Goal: Information Seeking & Learning: Check status

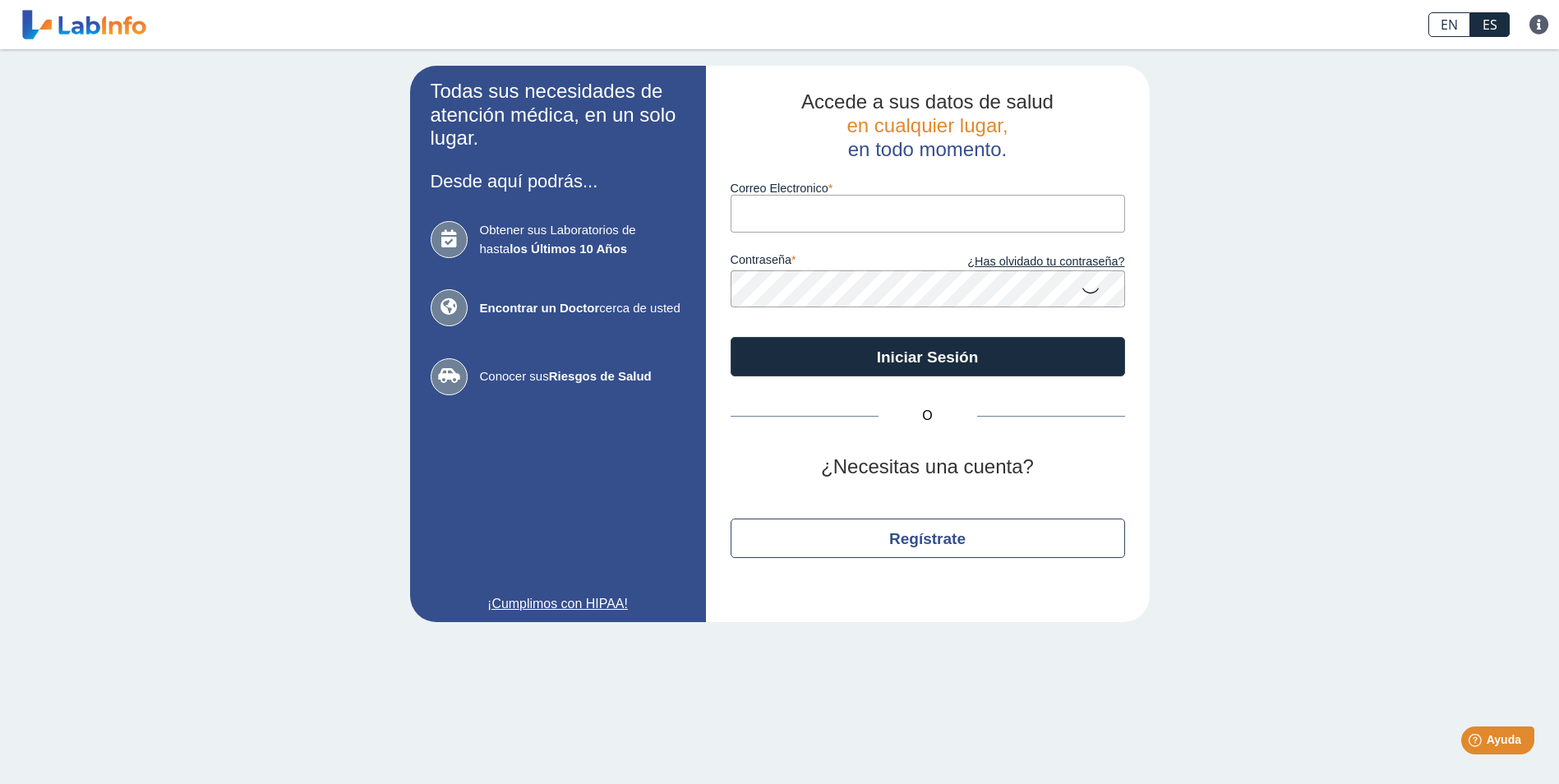
type input "minelycaceres@gmail.com"
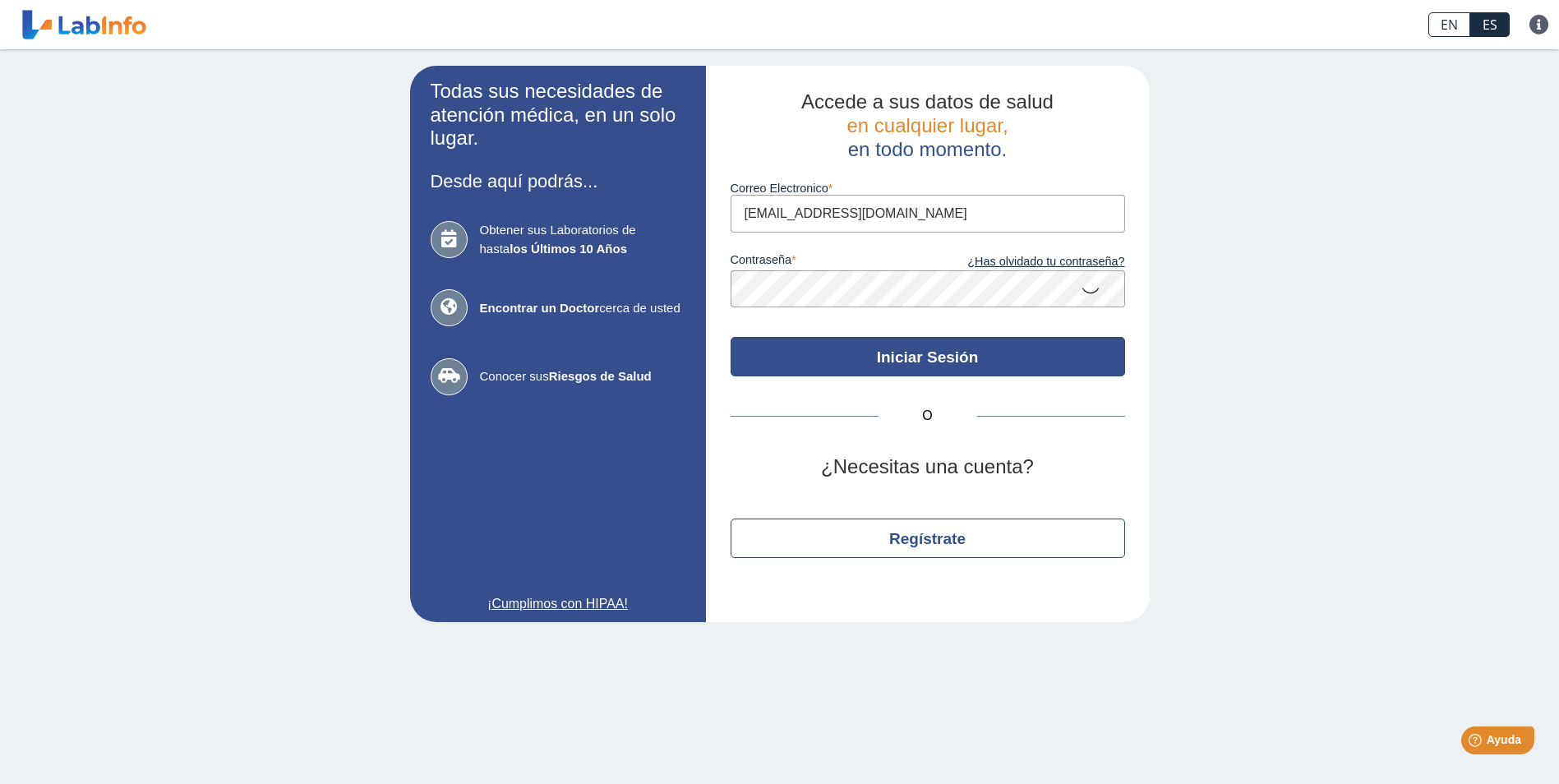
click at [1050, 365] on button "Iniciar Sesión" at bounding box center [927, 356] width 395 height 40
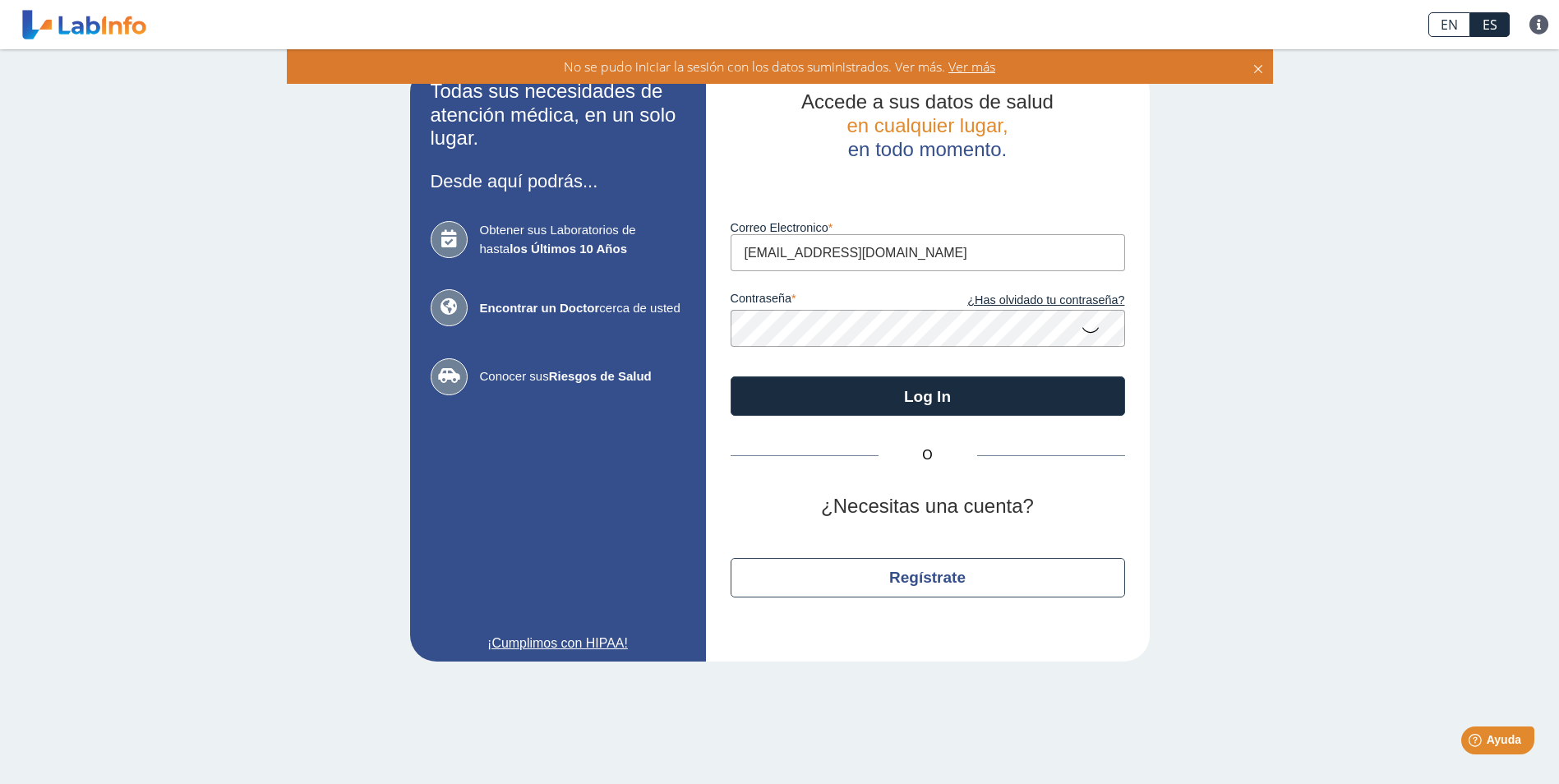
click at [1024, 355] on form "Luego de varios intentos fallidos, su cuenta será bloqueada por 20 minutos. Cor…" at bounding box center [927, 288] width 395 height 255
click at [730, 376] on button "Log In" at bounding box center [927, 396] width 395 height 40
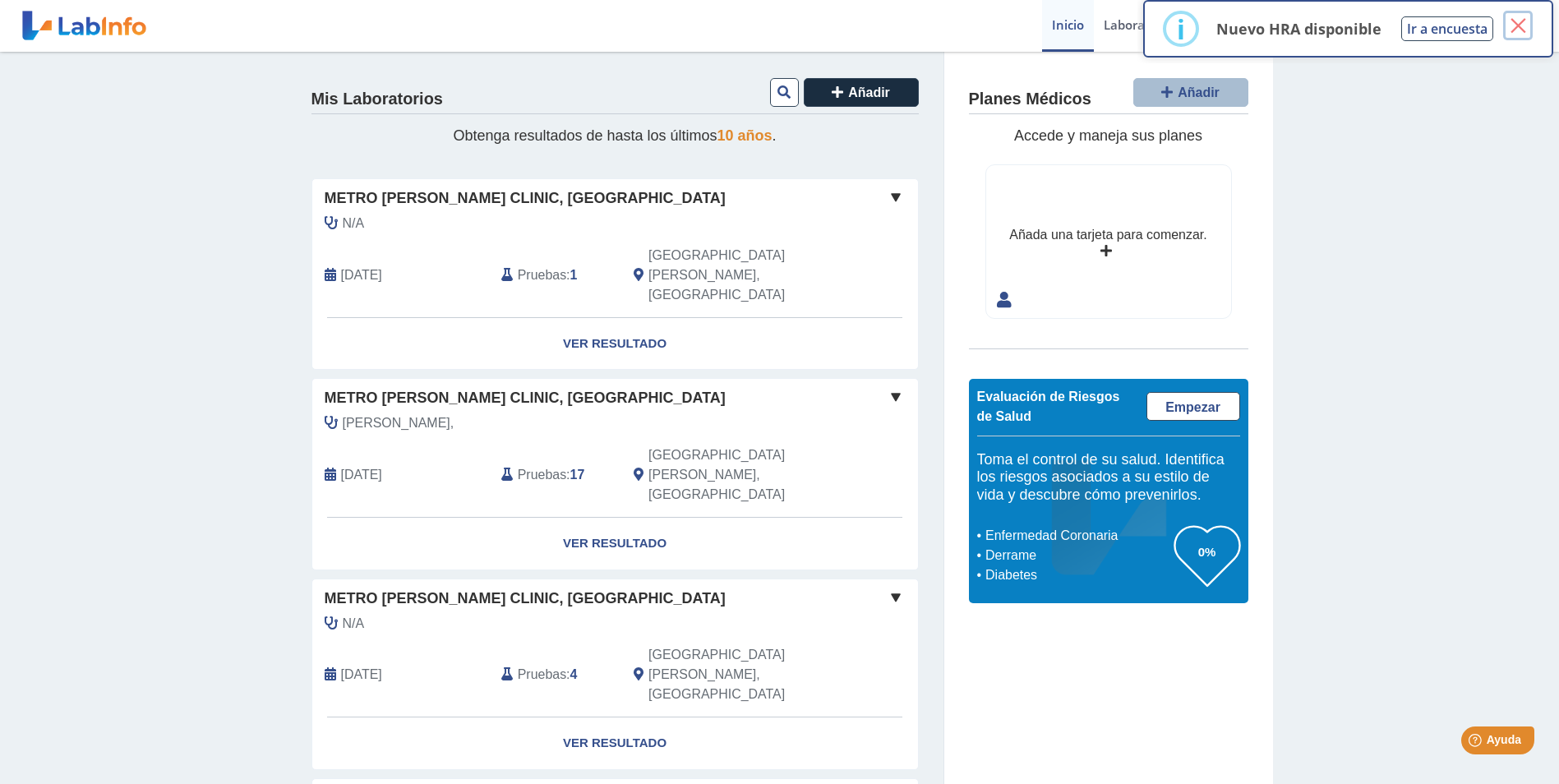
click at [1518, 30] on button "×" at bounding box center [1518, 26] width 30 height 30
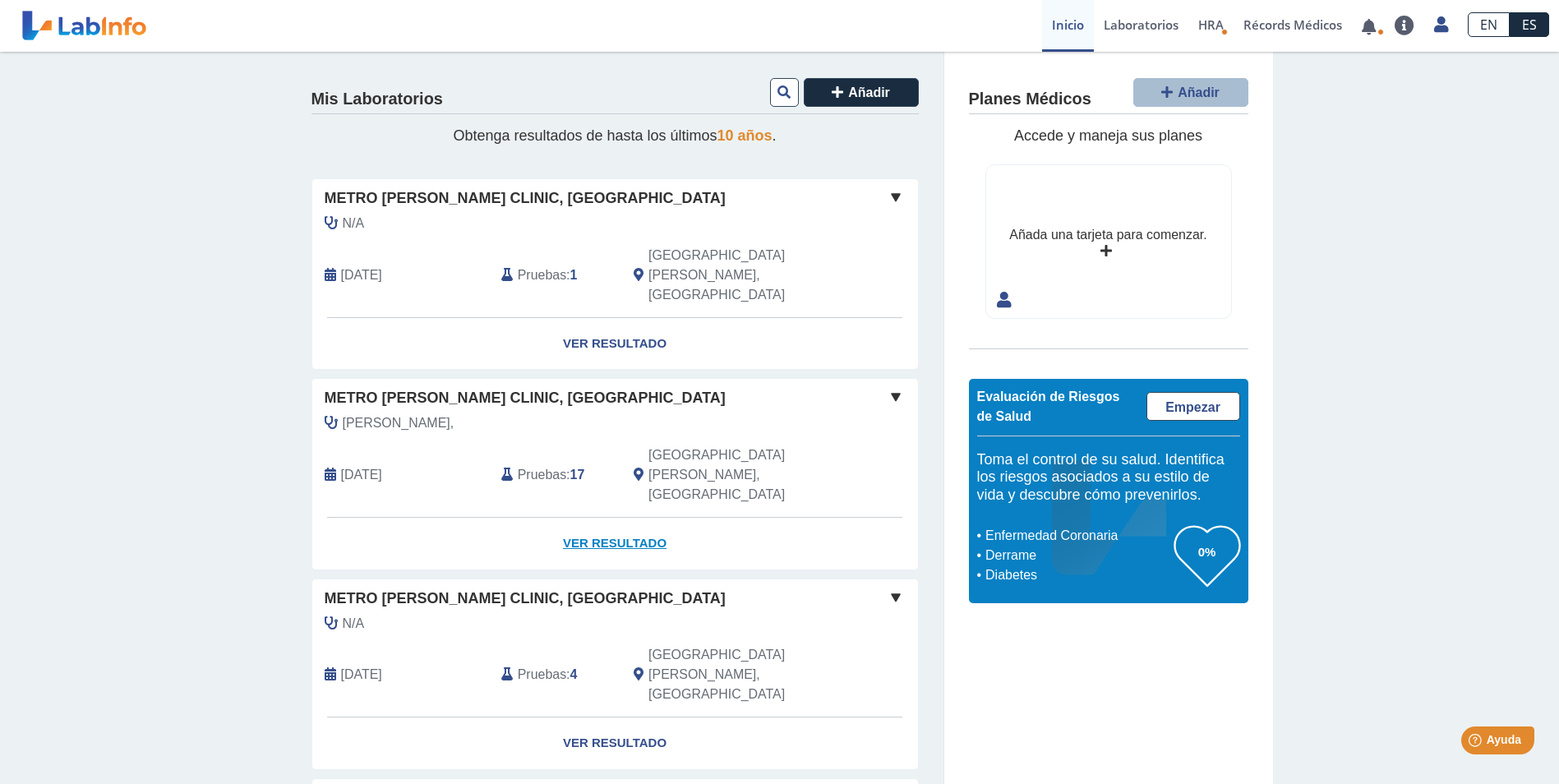
click at [589, 518] on link "Ver Resultado" at bounding box center [615, 544] width 606 height 52
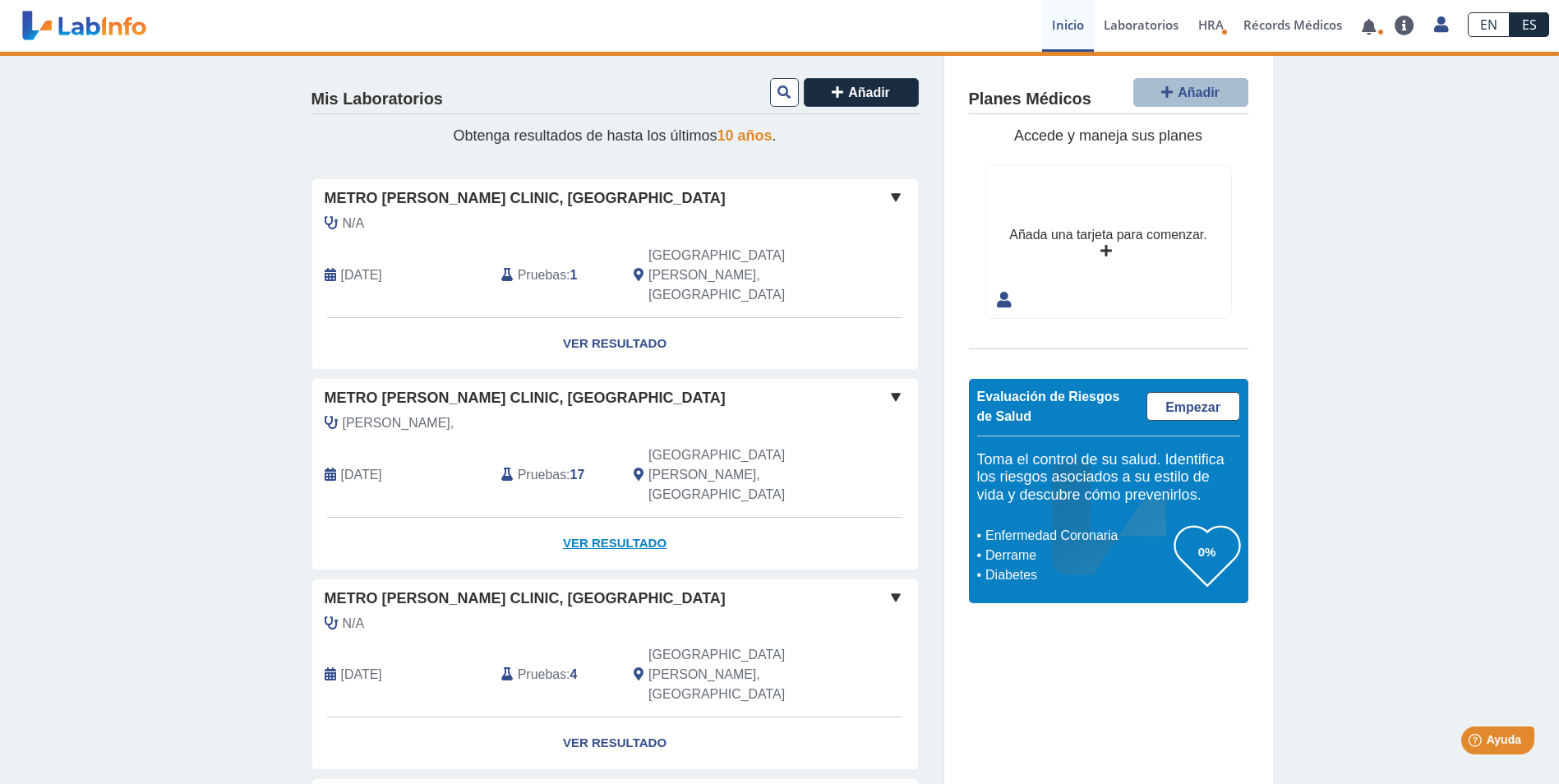
click at [600, 518] on link "Ver Resultado" at bounding box center [615, 544] width 606 height 52
click at [594, 518] on link "Ver Resultado" at bounding box center [615, 544] width 606 height 52
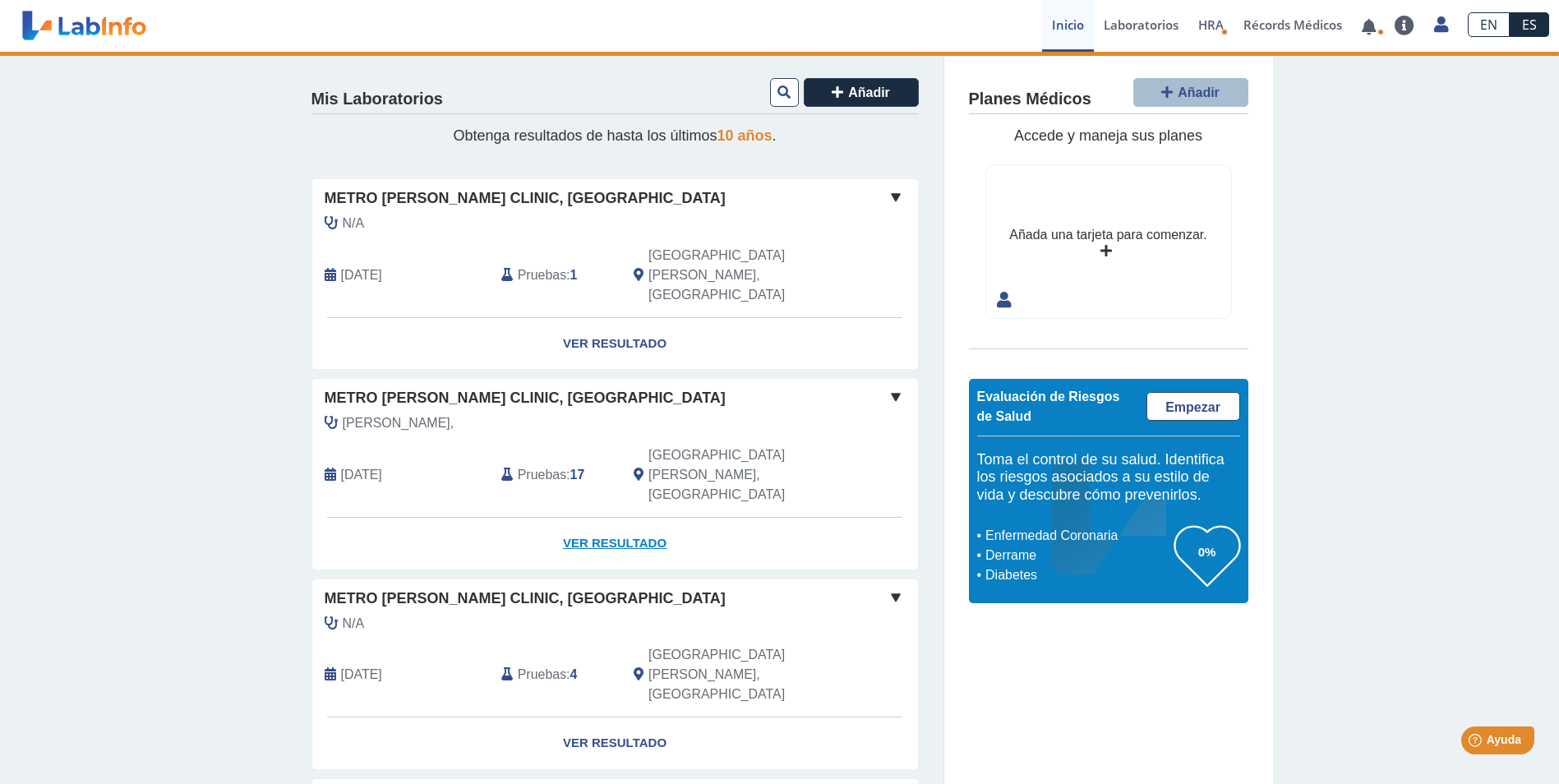
click at [594, 518] on link "Ver Resultado" at bounding box center [615, 544] width 606 height 52
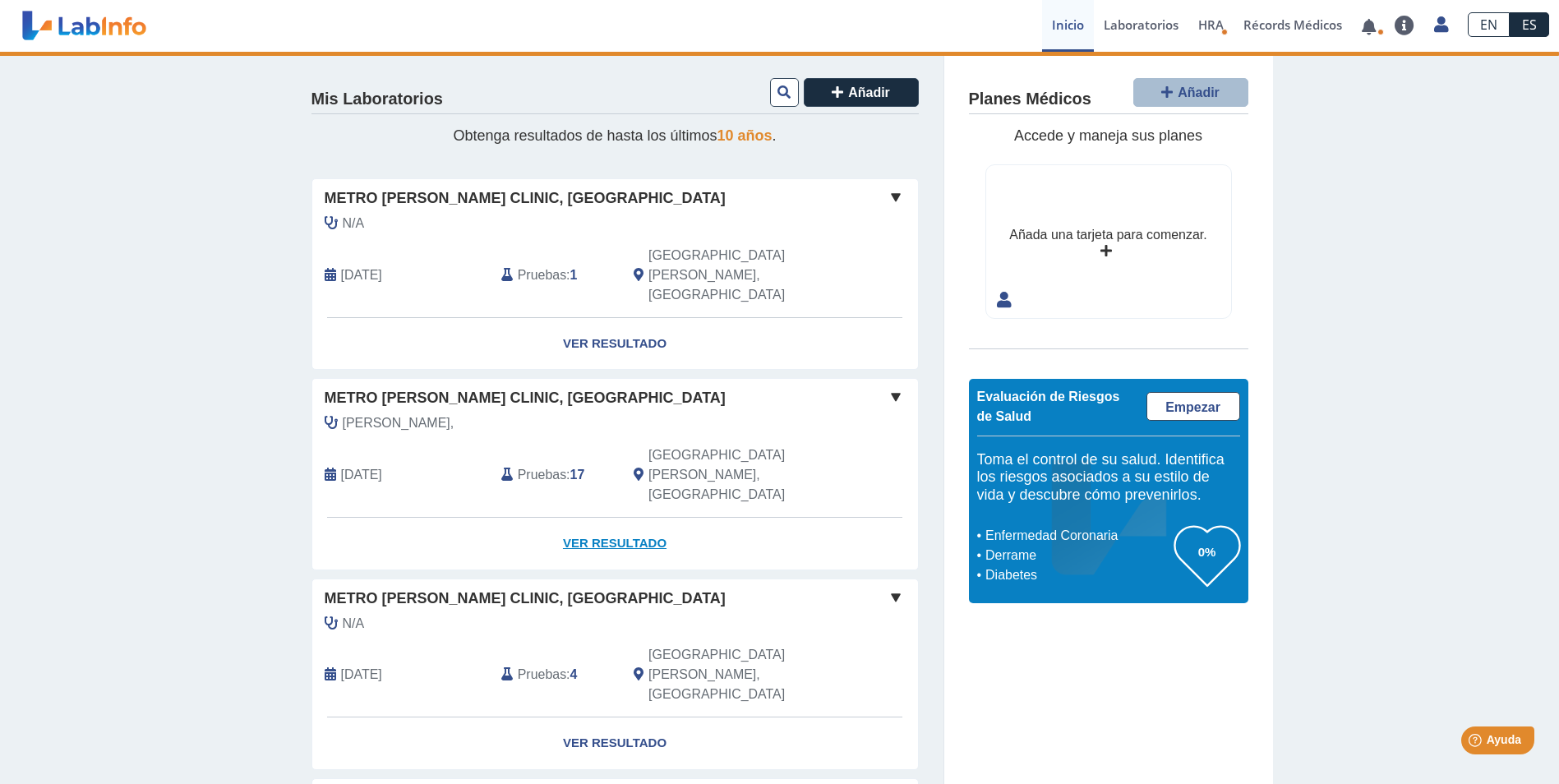
click at [594, 518] on link "Ver Resultado" at bounding box center [615, 544] width 606 height 52
click at [890, 387] on span at bounding box center [895, 397] width 19 height 19
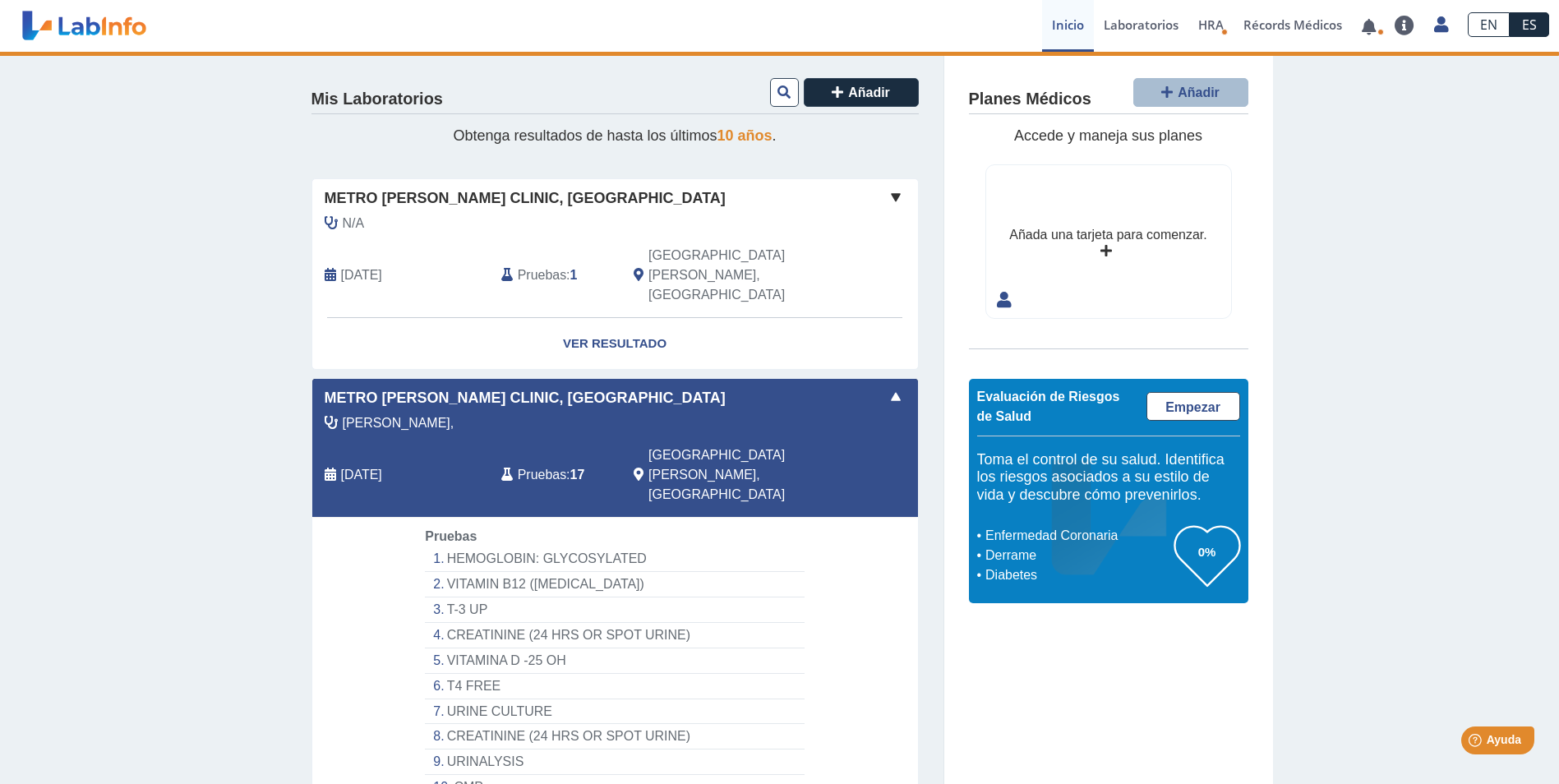
click at [899, 387] on div "Metro Pavía Clinic, [GEOGRAPHIC_DATA]" at bounding box center [615, 398] width 606 height 22
click at [900, 387] on div "Metro Pavía Clinic, [GEOGRAPHIC_DATA]" at bounding box center [615, 398] width 606 height 22
click at [890, 387] on span at bounding box center [895, 397] width 19 height 19
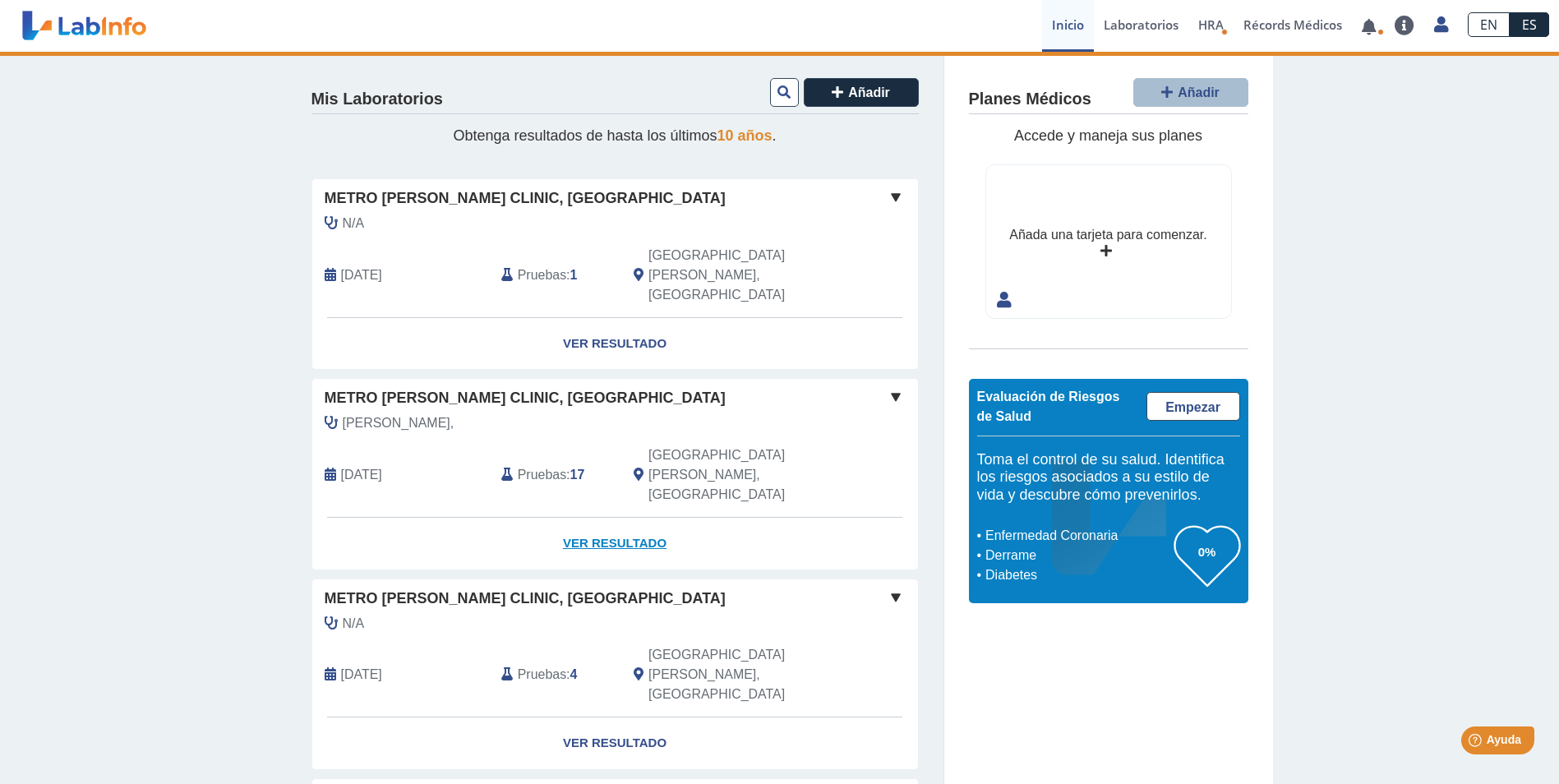
click at [607, 518] on link "Ver Resultado" at bounding box center [615, 544] width 606 height 52
click at [594, 518] on link "Ver Resultado" at bounding box center [615, 544] width 606 height 52
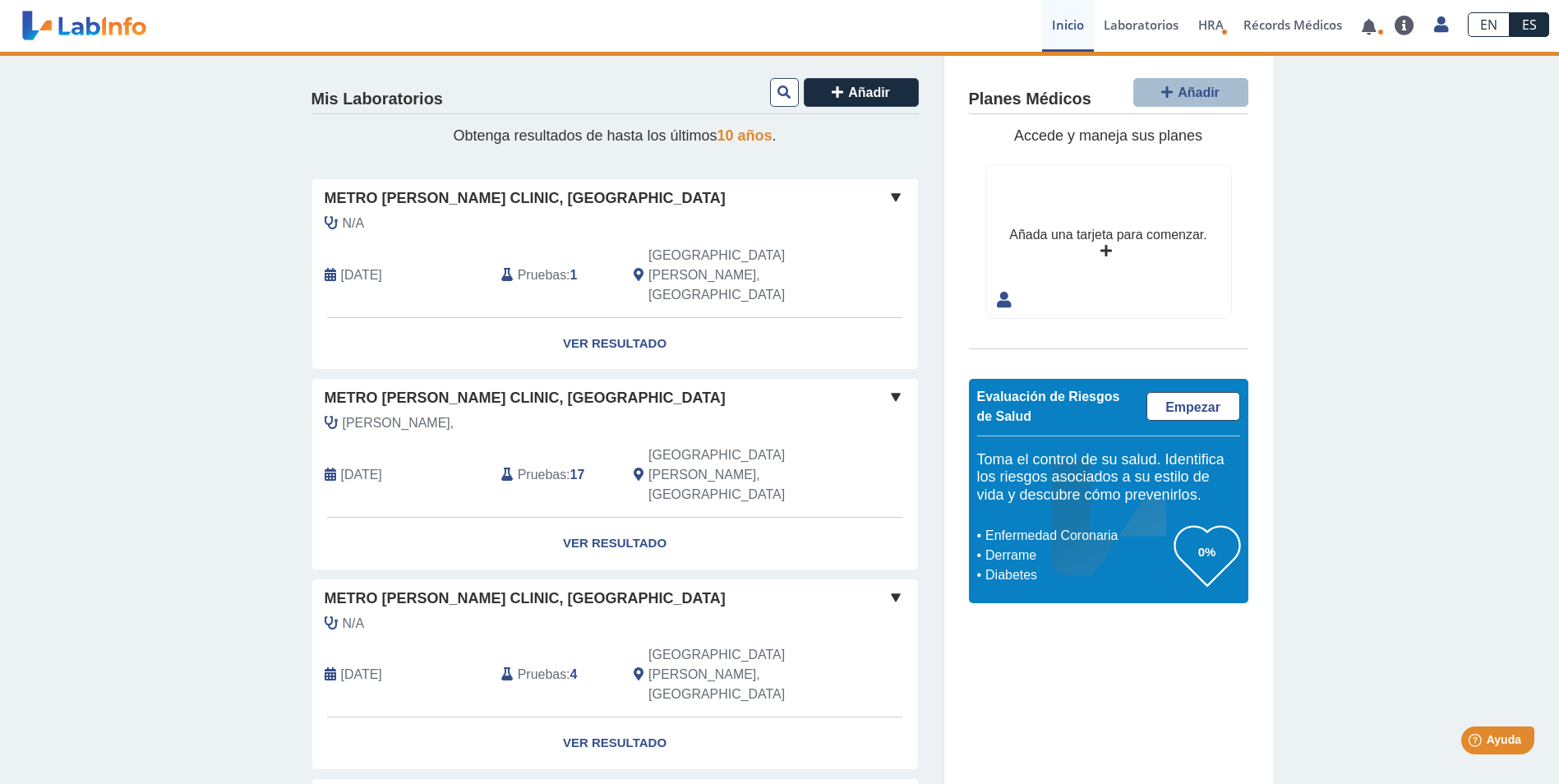
click at [458, 387] on span "Metro [PERSON_NAME] Clinic, [GEOGRAPHIC_DATA]" at bounding box center [525, 398] width 401 height 22
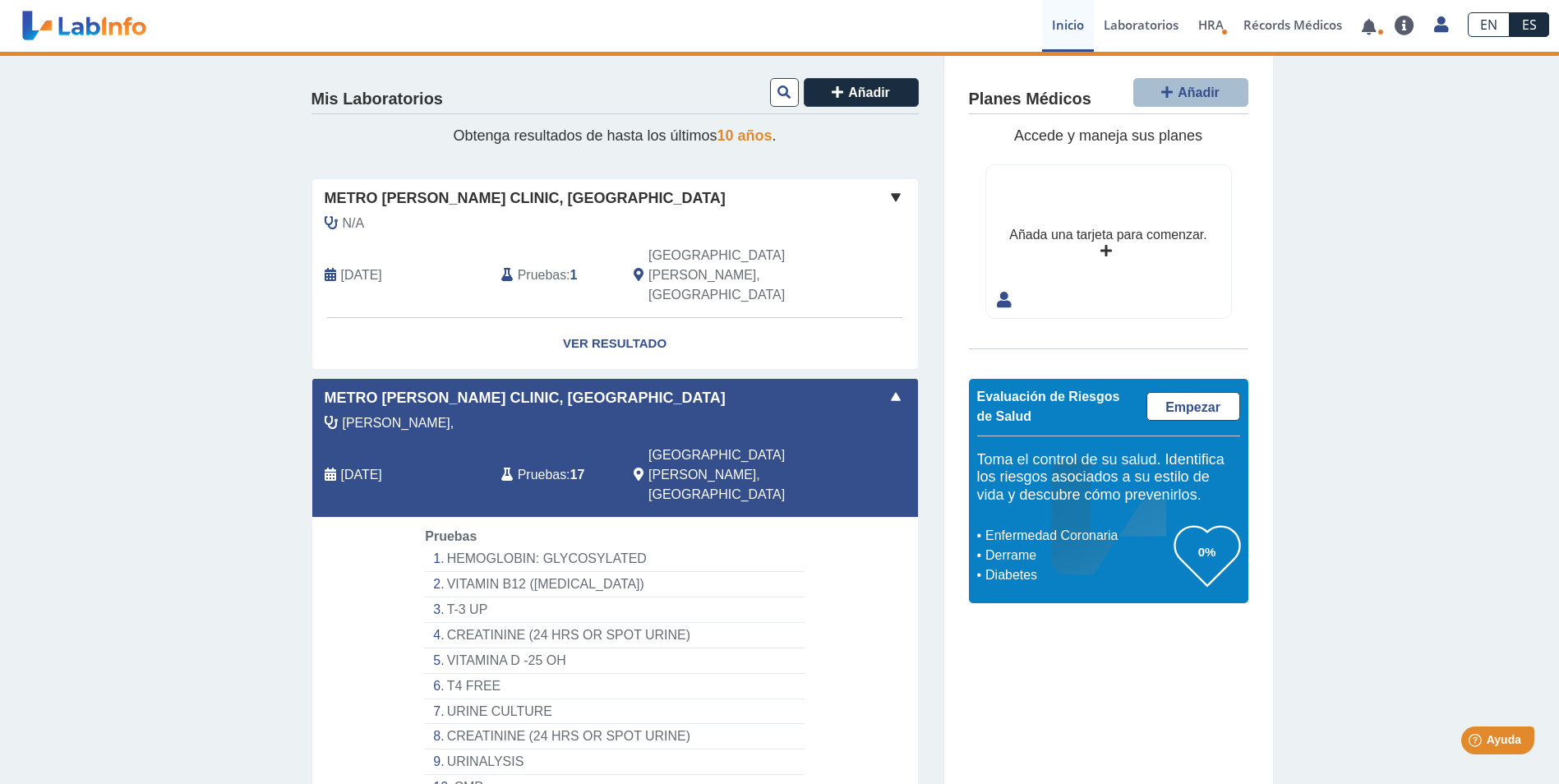
scroll to position [328, 0]
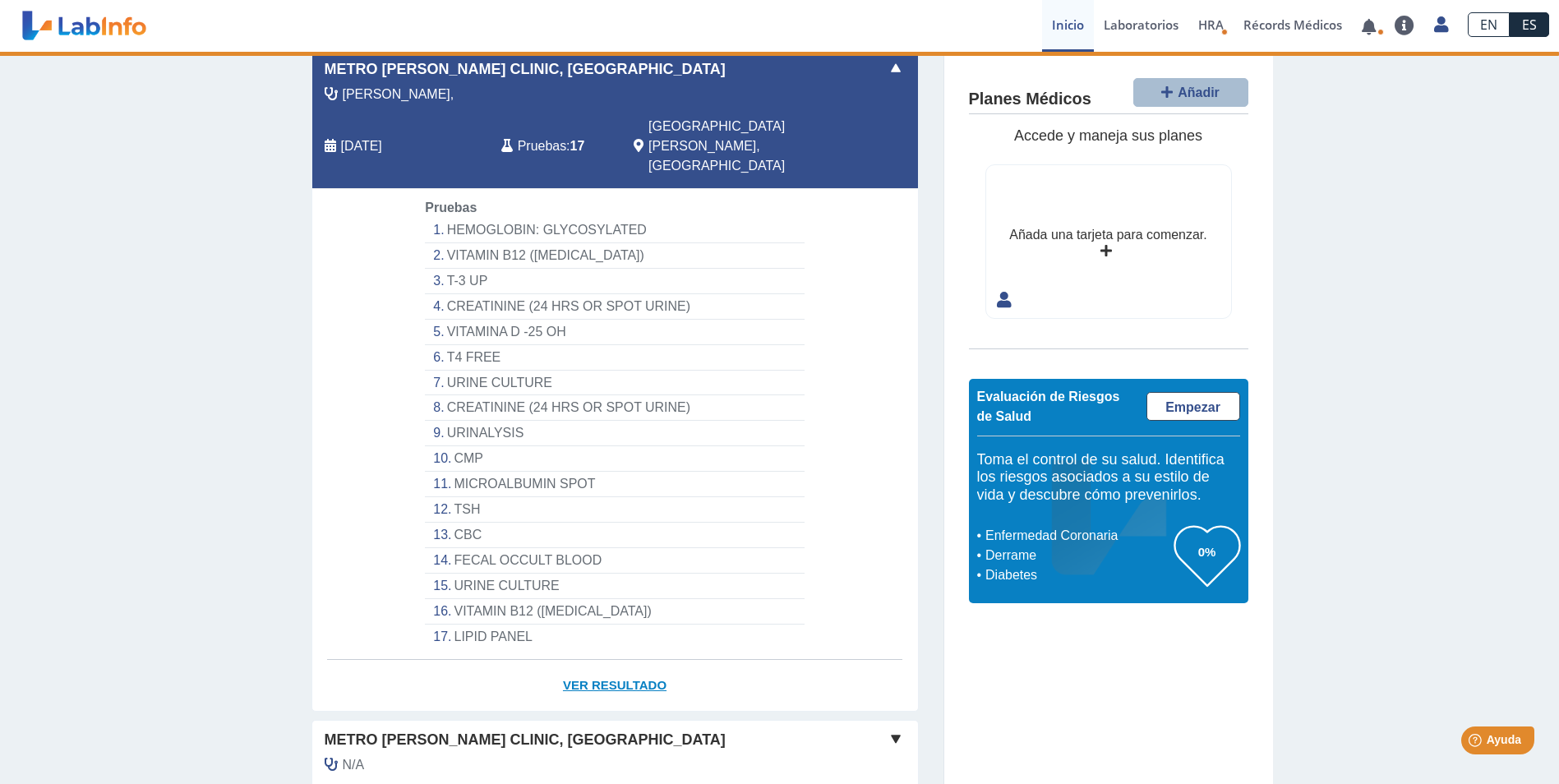
click at [597, 660] on link "Ver Resultado" at bounding box center [615, 686] width 606 height 52
click at [138, 449] on div "Mis Laboratorios Añadir Obtenga resultados de hasta los últimos 10 años . Metro…" at bounding box center [780, 446] width 1559 height 1447
click at [616, 660] on link "Ver Resultado" at bounding box center [615, 686] width 606 height 52
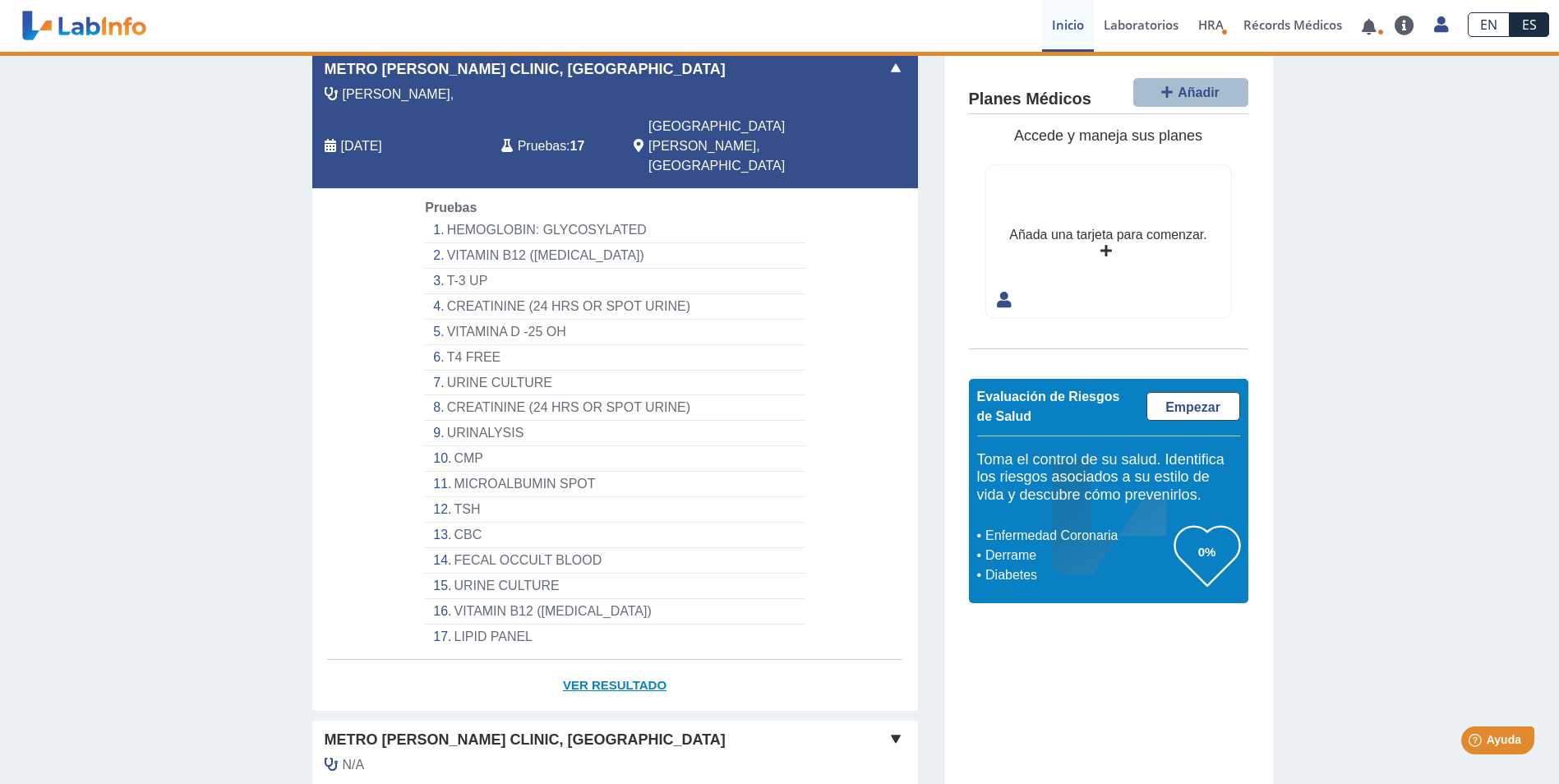
click at [616, 660] on link "Ver Resultado" at bounding box center [615, 686] width 606 height 52
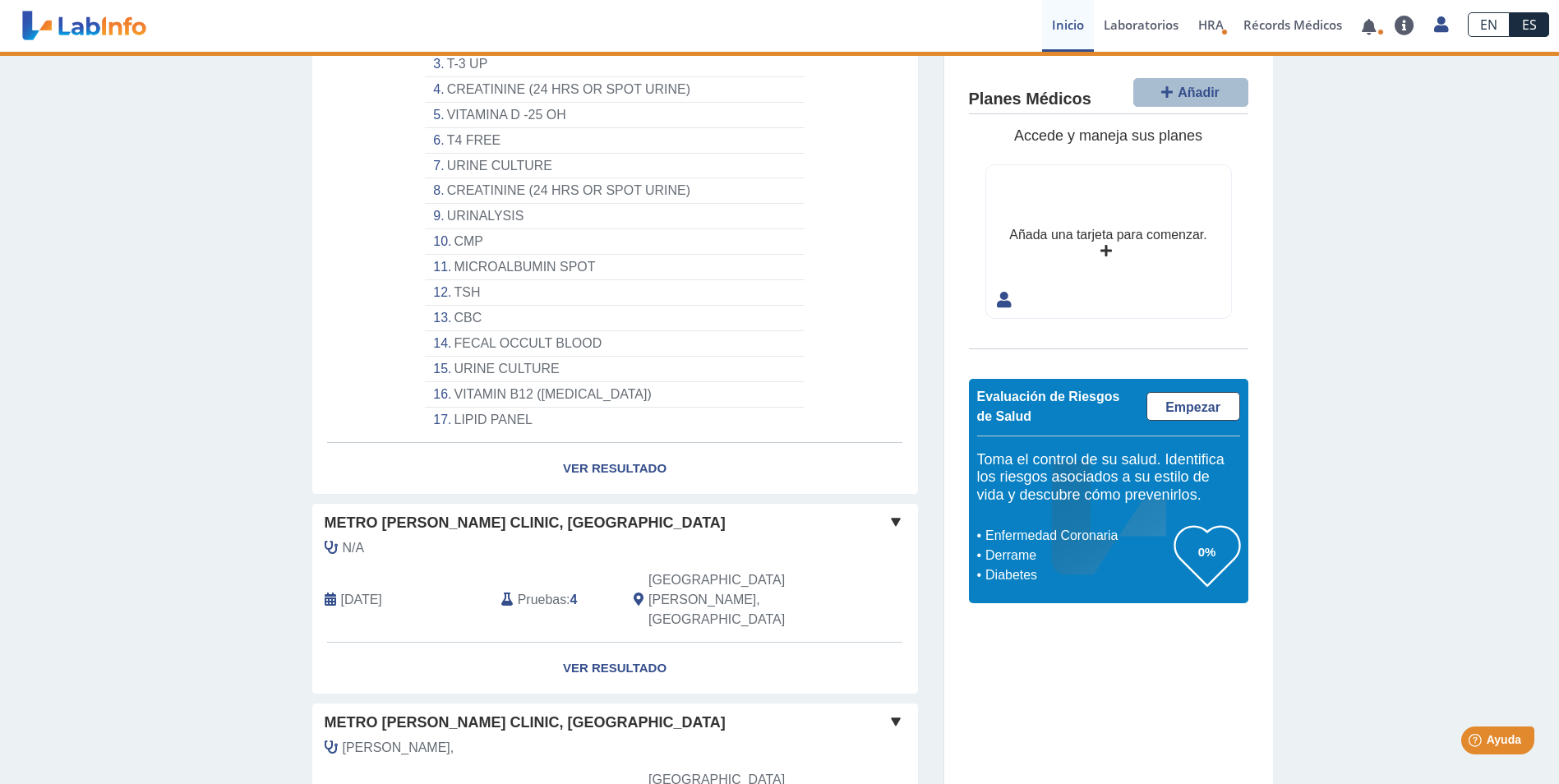
scroll to position [557, 0]
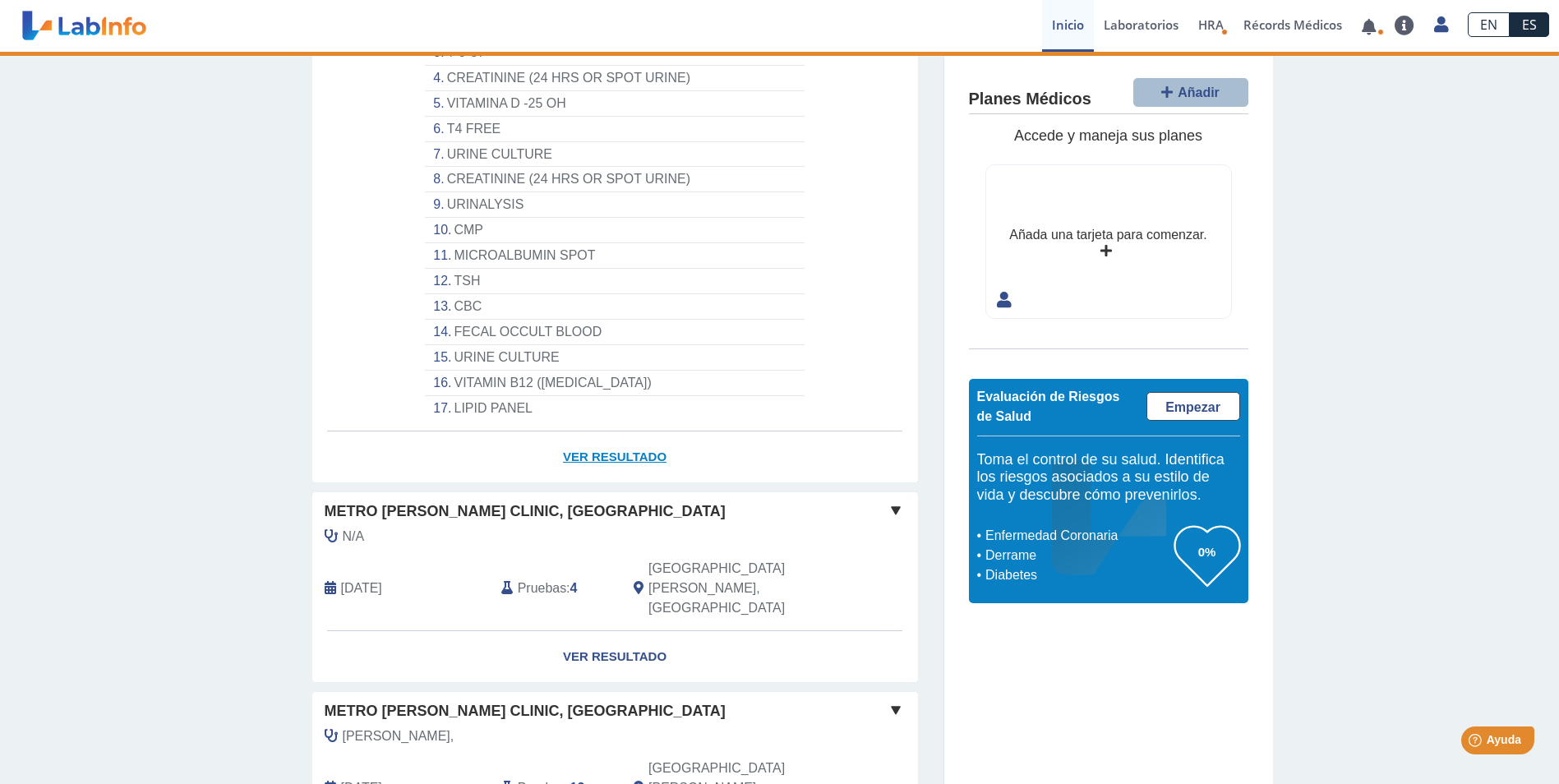
click at [595, 432] on link "Ver Resultado" at bounding box center [615, 458] width 606 height 52
click at [1156, 36] on link "Laboratorios" at bounding box center [1141, 26] width 94 height 52
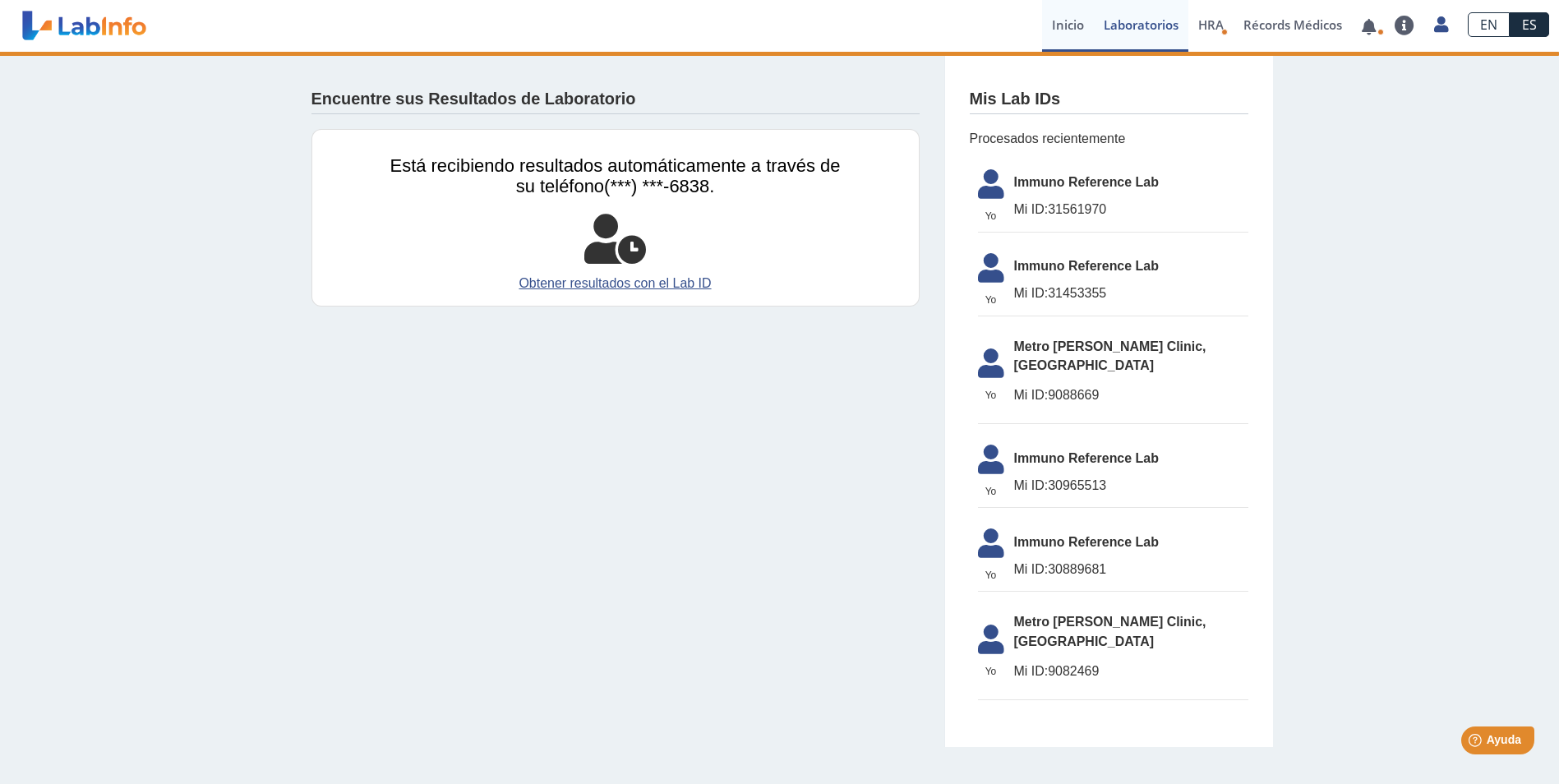
click at [1067, 11] on link "Inicio" at bounding box center [1068, 26] width 52 height 52
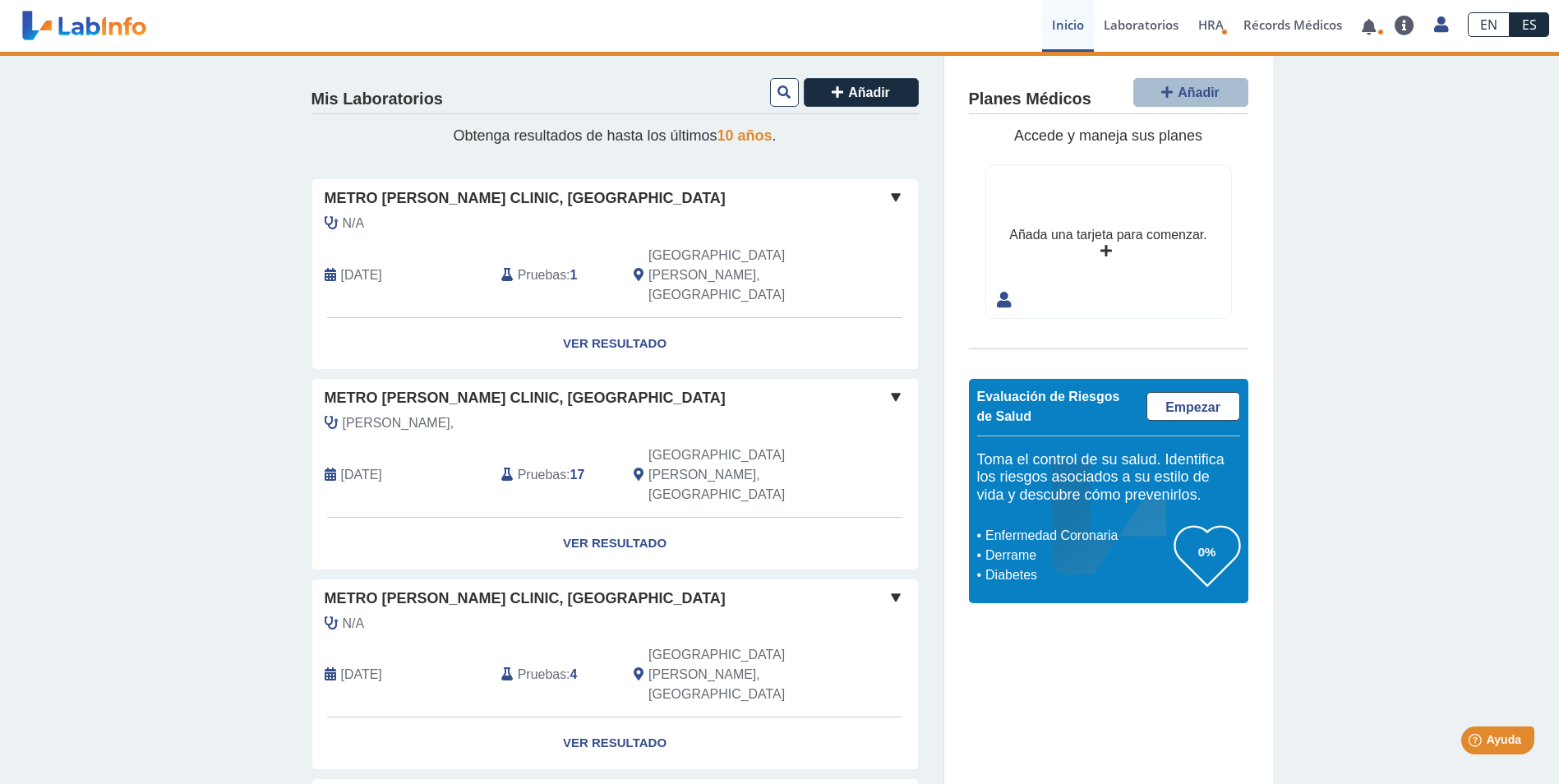
click at [631, 431] on div "Maisonet, Mar 24, 2025 Pruebas : 17 San Juan, PR" at bounding box center [577, 465] width 556 height 104
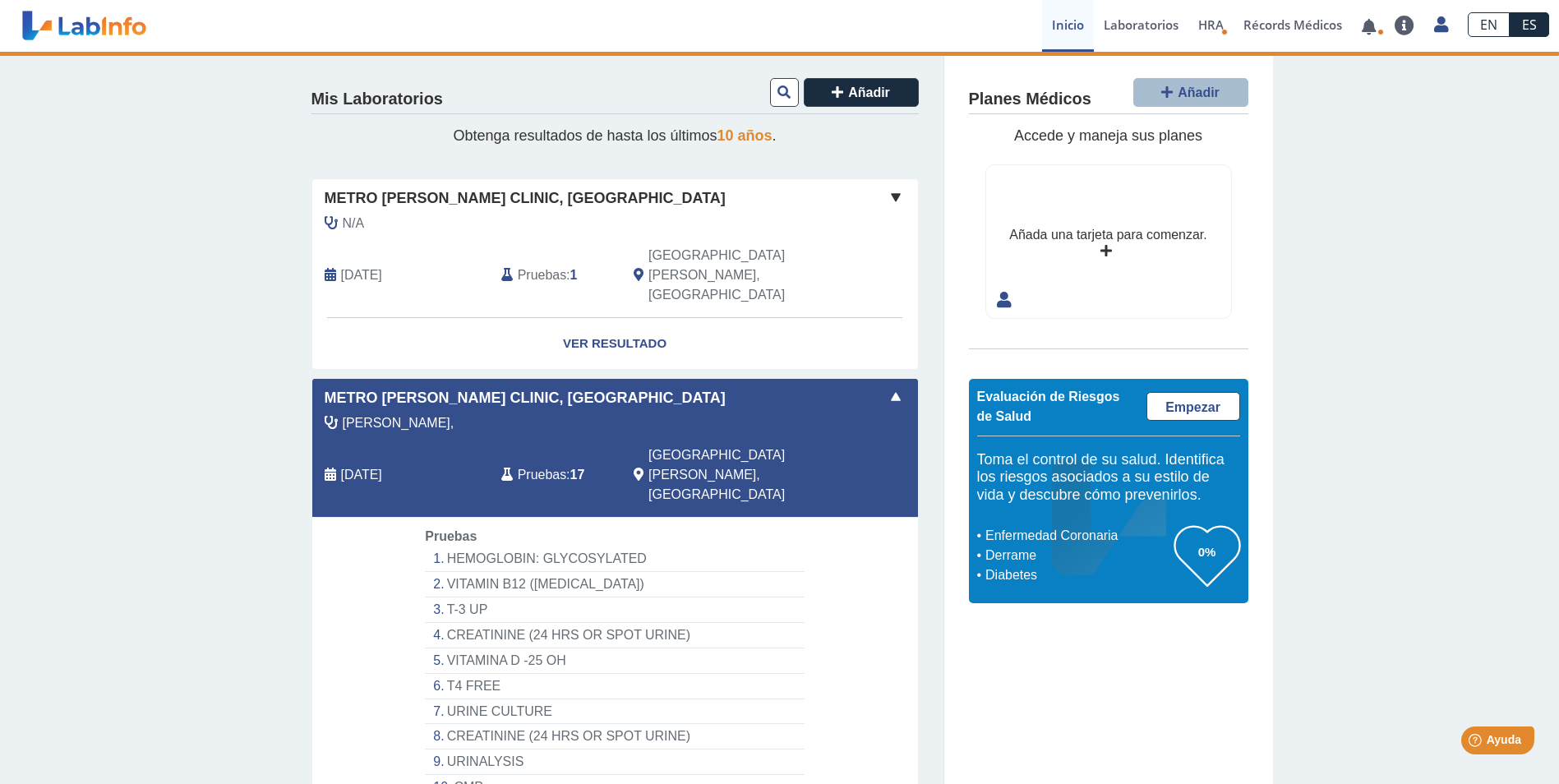
click at [633, 469] on icon at bounding box center [638, 475] width 10 height 13
click at [894, 387] on span at bounding box center [895, 397] width 19 height 19
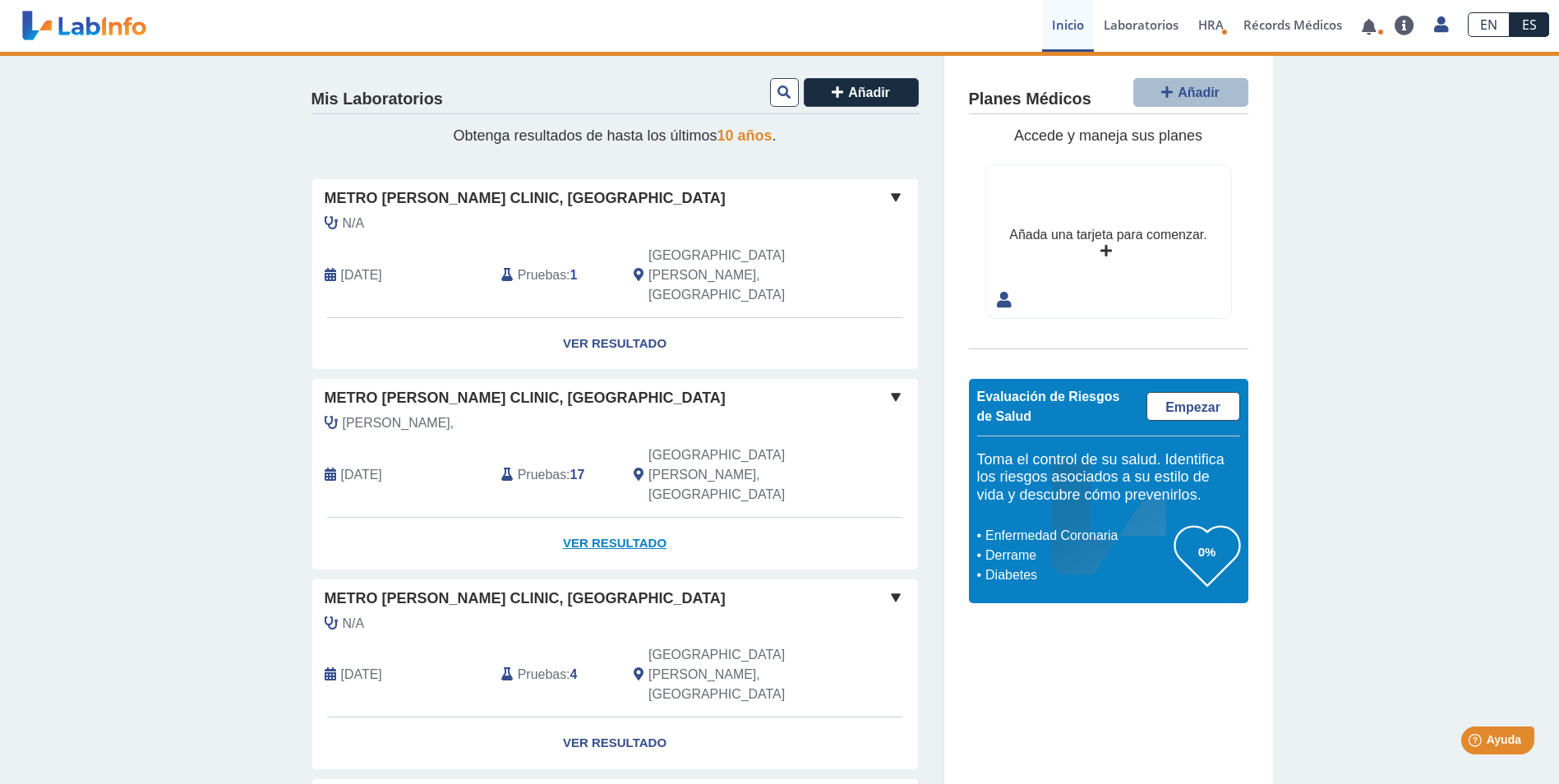
click at [605, 518] on link "Ver Resultado" at bounding box center [615, 544] width 606 height 52
click at [605, 318] on link "Ver Resultado" at bounding box center [615, 344] width 606 height 52
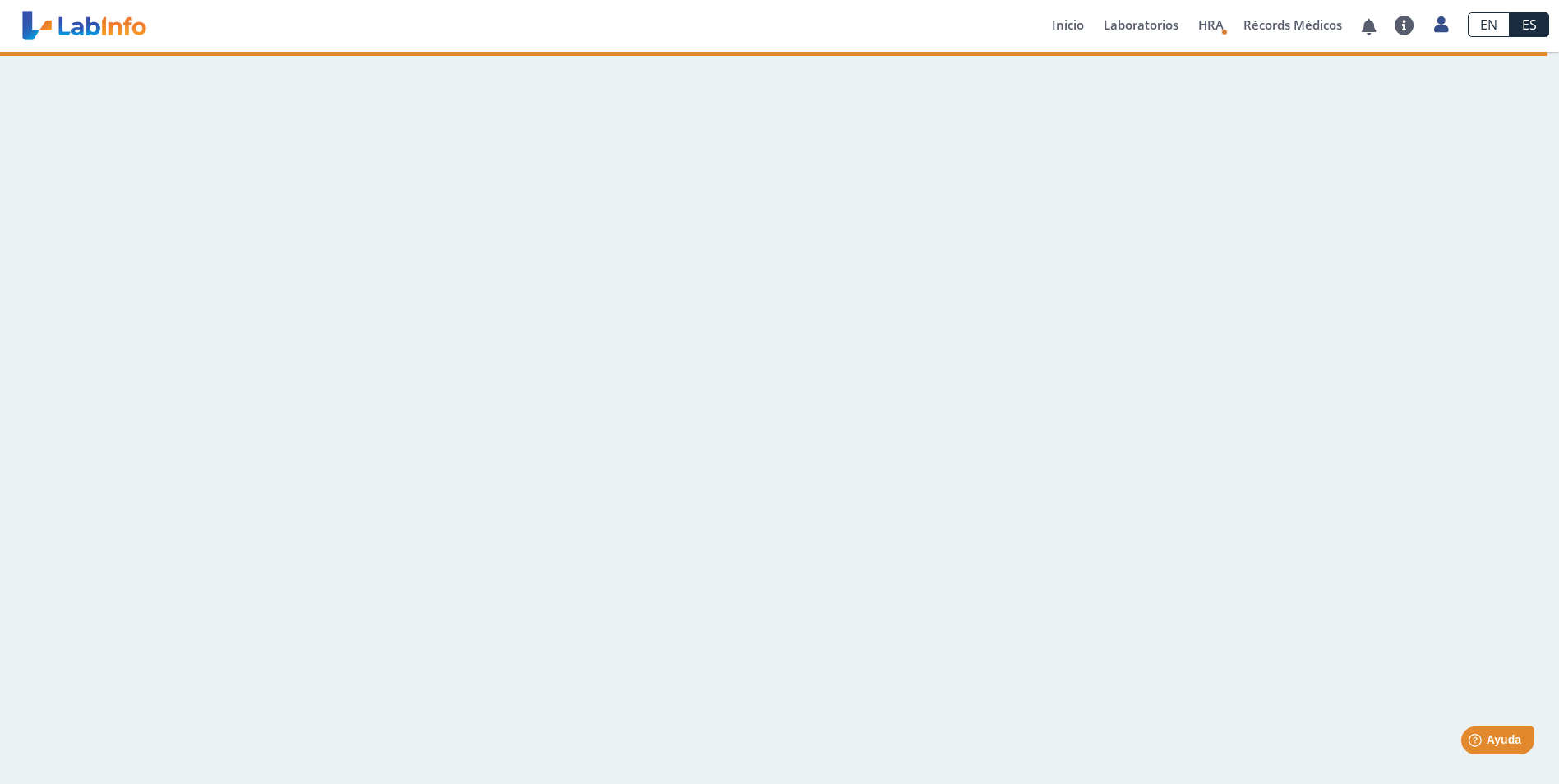
click at [520, 232] on main at bounding box center [780, 418] width 1559 height 732
click at [1208, 26] on span "HRA" at bounding box center [1211, 25] width 26 height 17
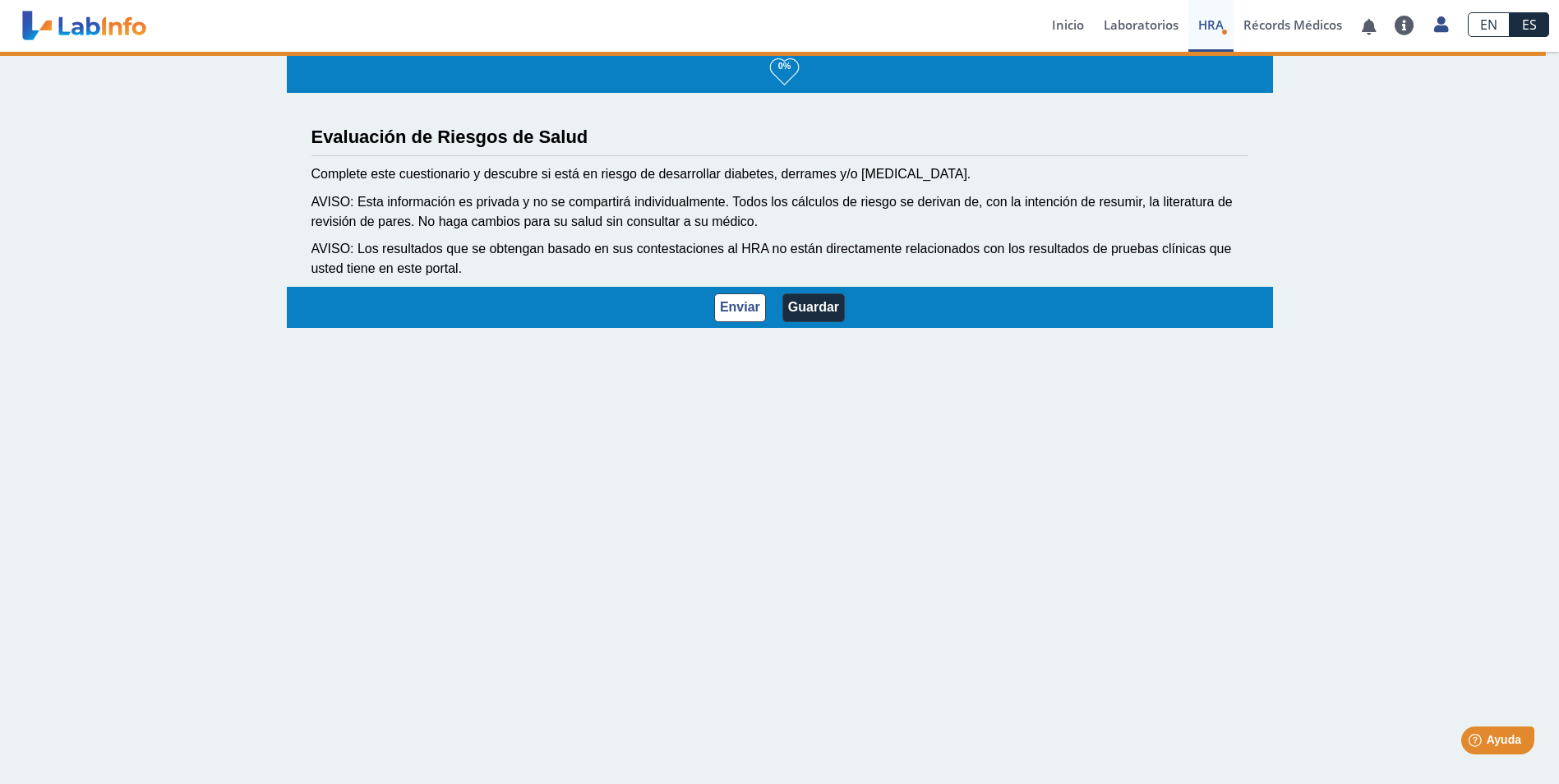
scroll to position [3, 0]
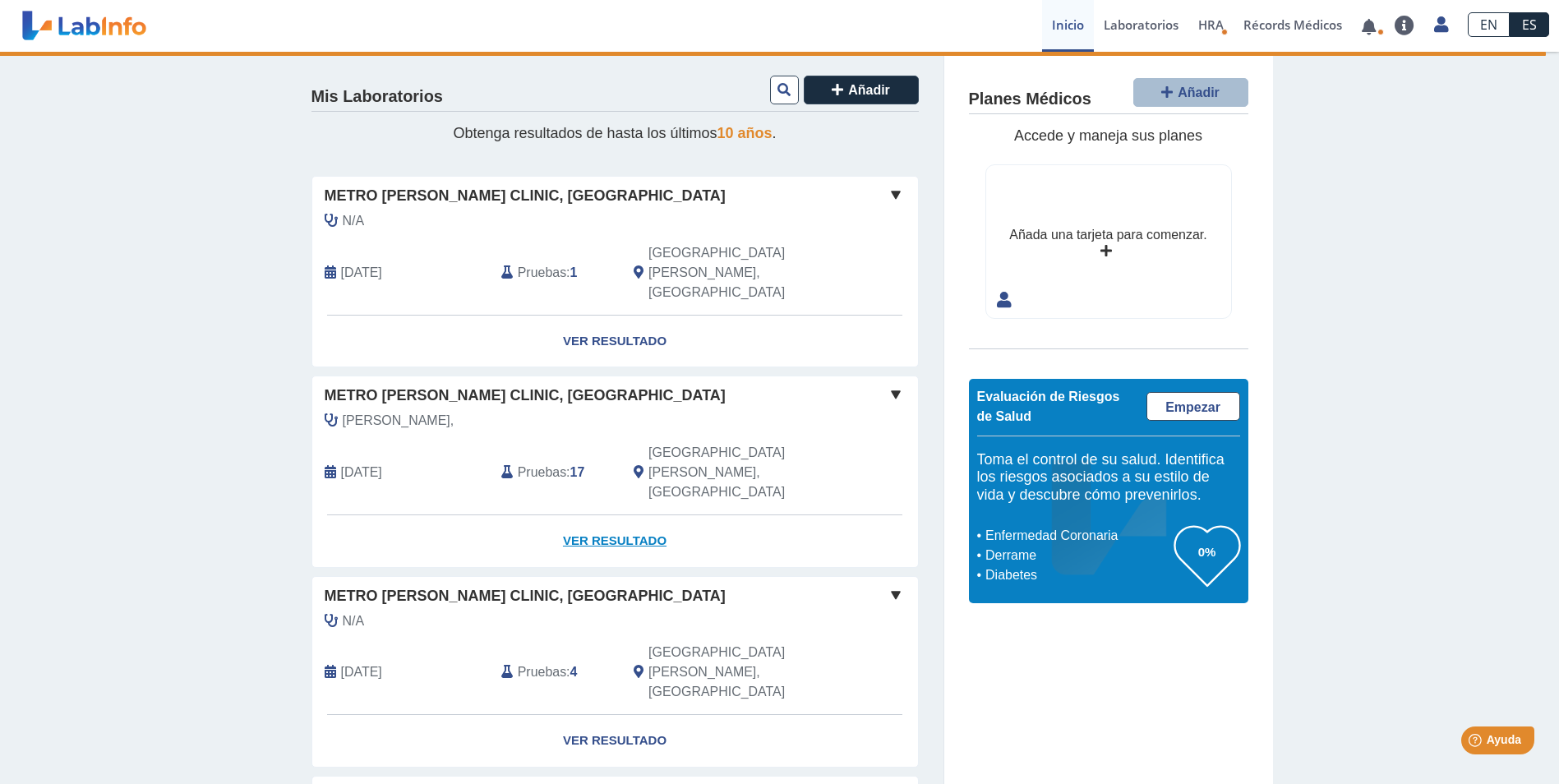
click at [611, 515] on link "Ver Resultado" at bounding box center [615, 541] width 606 height 52
